Goal: Task Accomplishment & Management: Use online tool/utility

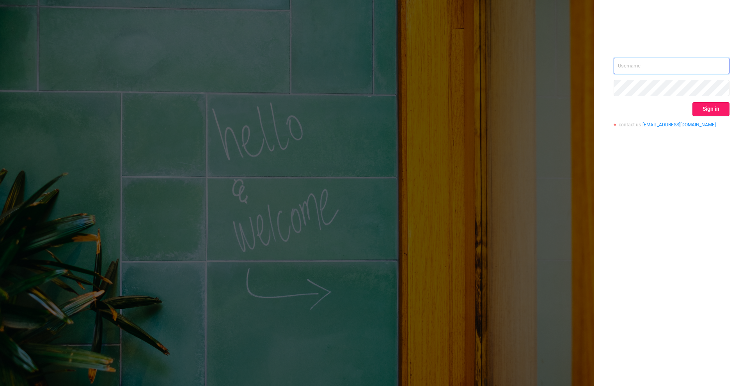
type input "[PERSON_NAME][EMAIL_ADDRESS][DOMAIN_NAME]"
click at [704, 108] on button "Sign in" at bounding box center [711, 109] width 37 height 14
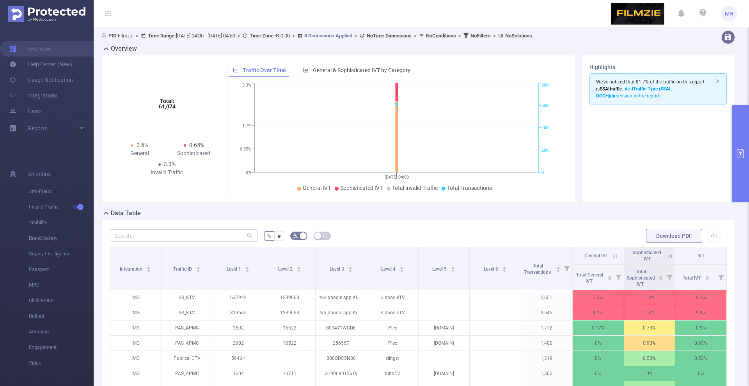
click at [745, 169] on button "primary" at bounding box center [740, 153] width 17 height 97
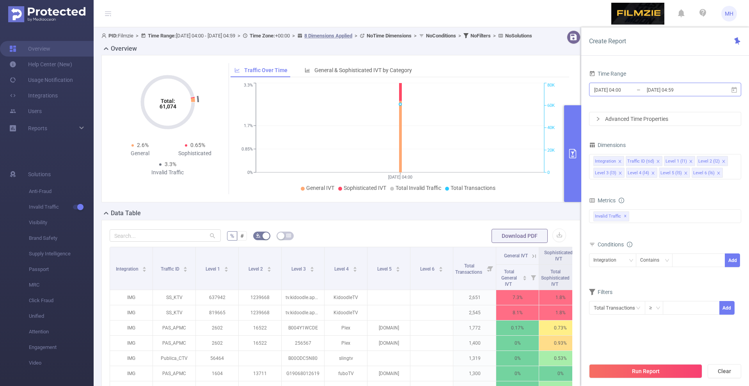
click at [615, 91] on input "[DATE] 04:00" at bounding box center [625, 90] width 63 height 11
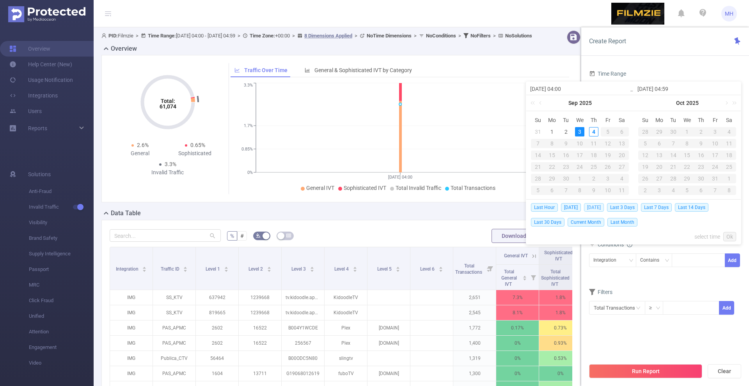
click at [599, 206] on span "[DATE]" at bounding box center [594, 207] width 20 height 9
type input "[DATE] 00:00"
type input "[DATE] 23:59"
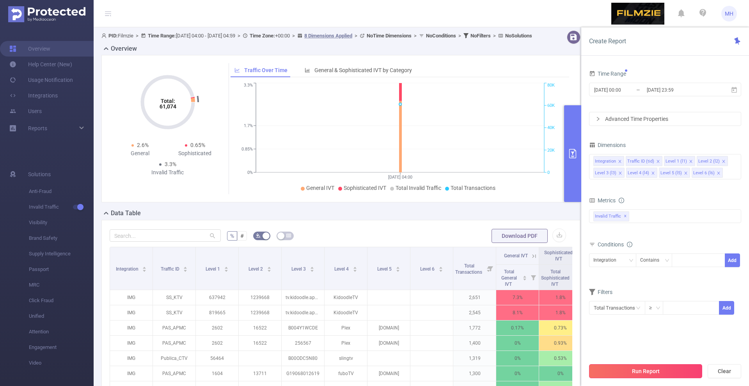
click at [606, 375] on button "Run Report" at bounding box center [645, 372] width 113 height 14
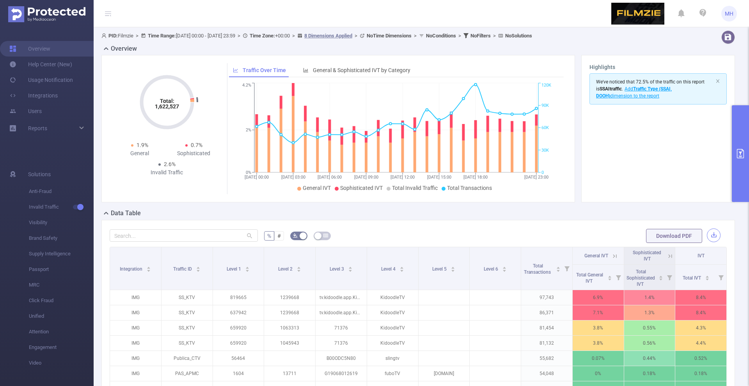
click at [714, 232] on button "button" at bounding box center [714, 236] width 14 height 14
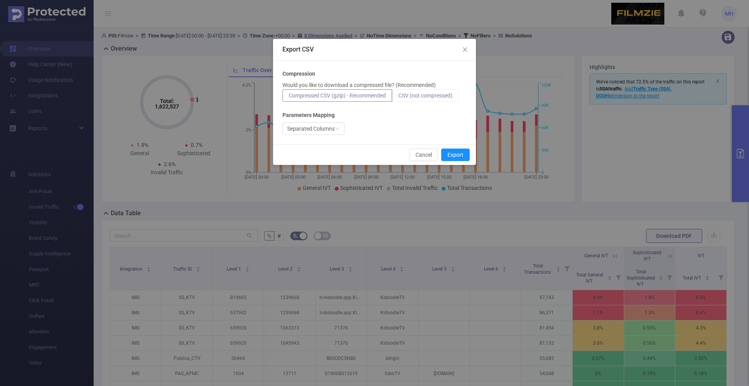
click at [426, 96] on span "CSV (not compressed)" at bounding box center [426, 96] width 54 height 6
click at [399, 98] on input "CSV (not compressed)" at bounding box center [399, 98] width 0 height 0
click at [451, 156] on button "Export" at bounding box center [455, 155] width 28 height 12
